Goal: Transaction & Acquisition: Purchase product/service

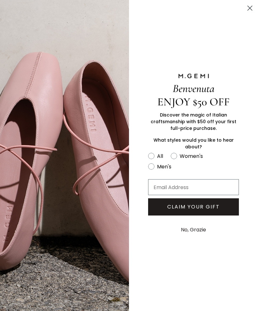
click at [253, 5] on circle "Close dialog" at bounding box center [249, 8] width 10 height 10
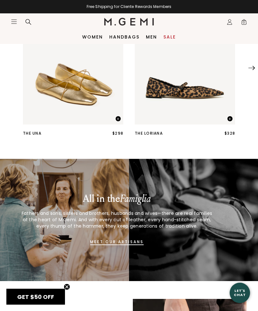
scroll to position [243, 0]
click at [199, 90] on img "1 / 25" at bounding box center [185, 58] width 100 height 134
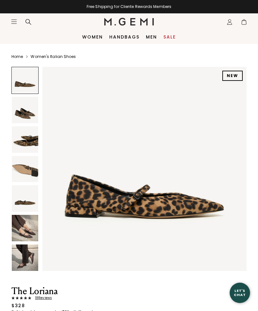
click at [185, 103] on img at bounding box center [144, 169] width 204 height 204
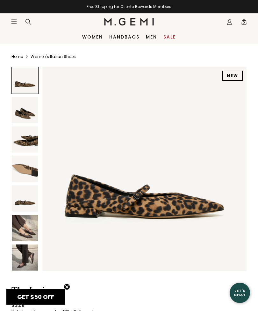
click at [25, 116] on img at bounding box center [25, 110] width 26 height 26
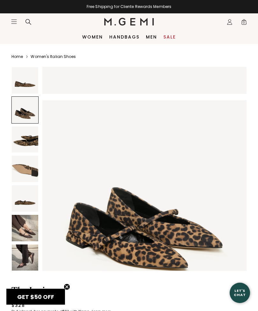
scroll to position [210, 0]
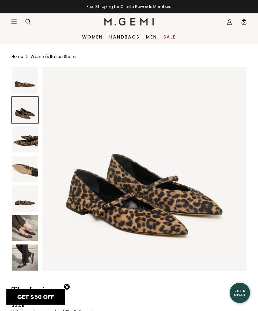
click at [17, 141] on img at bounding box center [25, 139] width 26 height 26
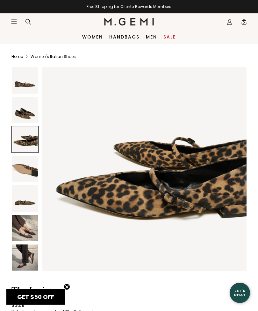
click at [22, 229] on img at bounding box center [25, 228] width 26 height 26
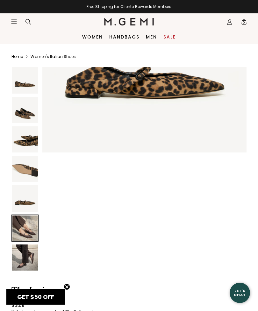
scroll to position [1051, 0]
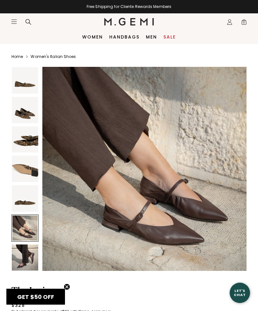
click at [21, 258] on img at bounding box center [25, 257] width 26 height 26
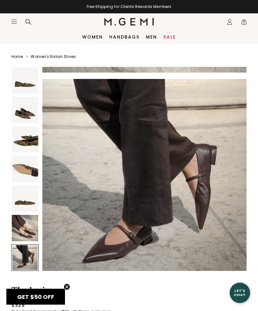
scroll to position [1262, 0]
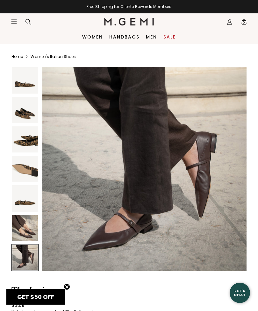
click at [12, 24] on icon "Icons/20x20/hamburger@2x" at bounding box center [14, 21] width 6 height 6
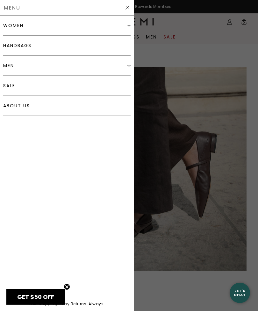
click at [10, 29] on div "women" at bounding box center [66, 26] width 127 height 20
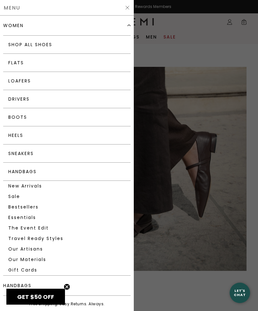
click at [17, 64] on link "Flats" at bounding box center [66, 63] width 127 height 18
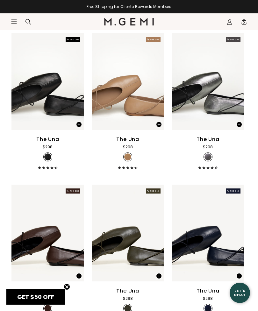
scroll to position [1608, 0]
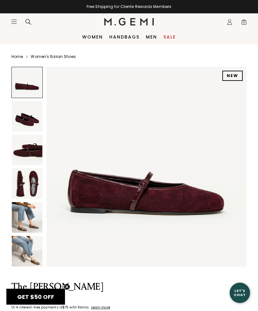
click at [24, 118] on img at bounding box center [27, 116] width 31 height 31
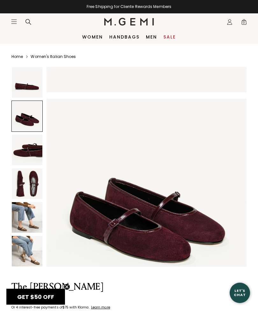
scroll to position [206, 0]
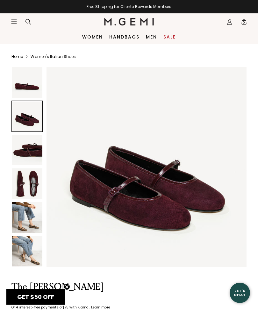
click at [24, 151] on img at bounding box center [27, 150] width 31 height 31
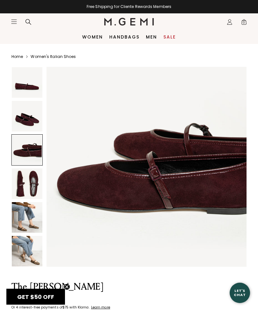
click at [24, 176] on img at bounding box center [27, 183] width 31 height 31
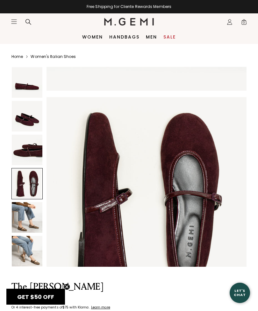
scroll to position [618, 0]
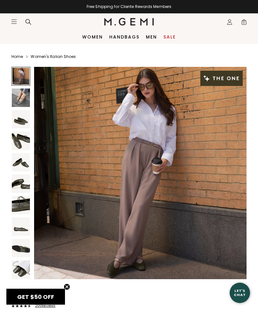
click at [18, 191] on img at bounding box center [21, 183] width 18 height 18
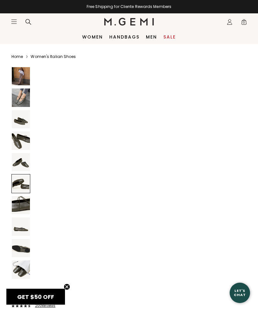
scroll to position [1092, 0]
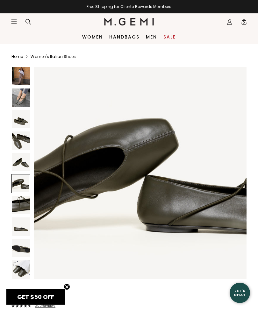
click at [19, 202] on img at bounding box center [21, 205] width 18 height 18
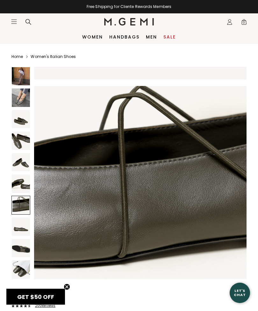
scroll to position [1310, 0]
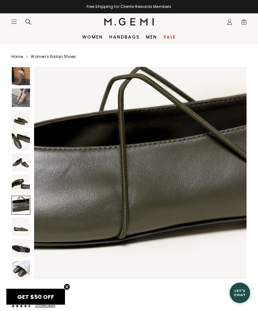
click at [120, 39] on link "Handbags" at bounding box center [124, 36] width 30 height 5
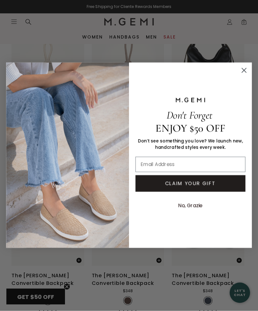
scroll to position [1645, 0]
click at [246, 70] on circle "Close dialog" at bounding box center [244, 71] width 10 height 10
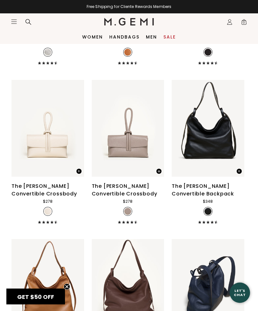
scroll to position [1575, 0]
